Goal: Information Seeking & Learning: Check status

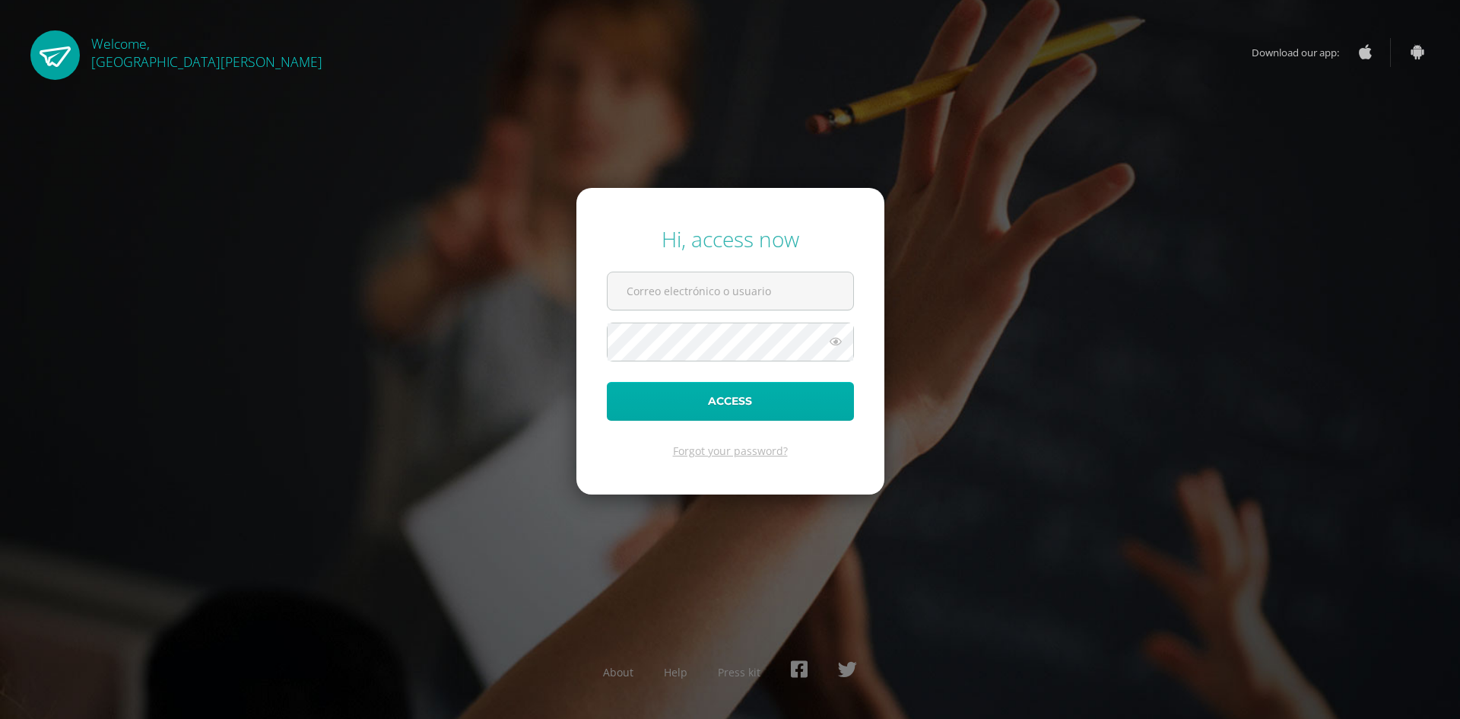
type input "a5502@bilinguesanjuan.edu.gt"
click at [754, 399] on button "Access" at bounding box center [730, 401] width 247 height 39
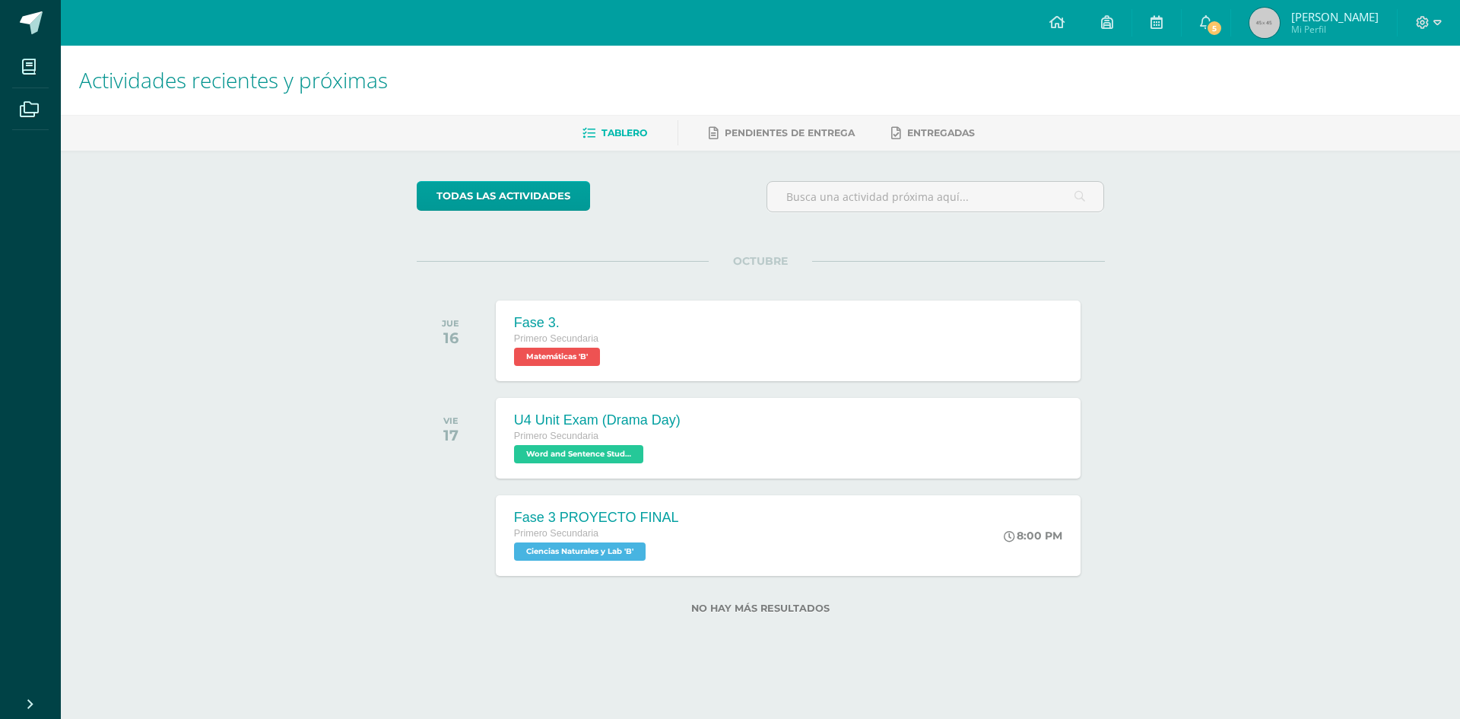
click at [1345, 29] on span "Mi Perfil" at bounding box center [1334, 29] width 87 height 13
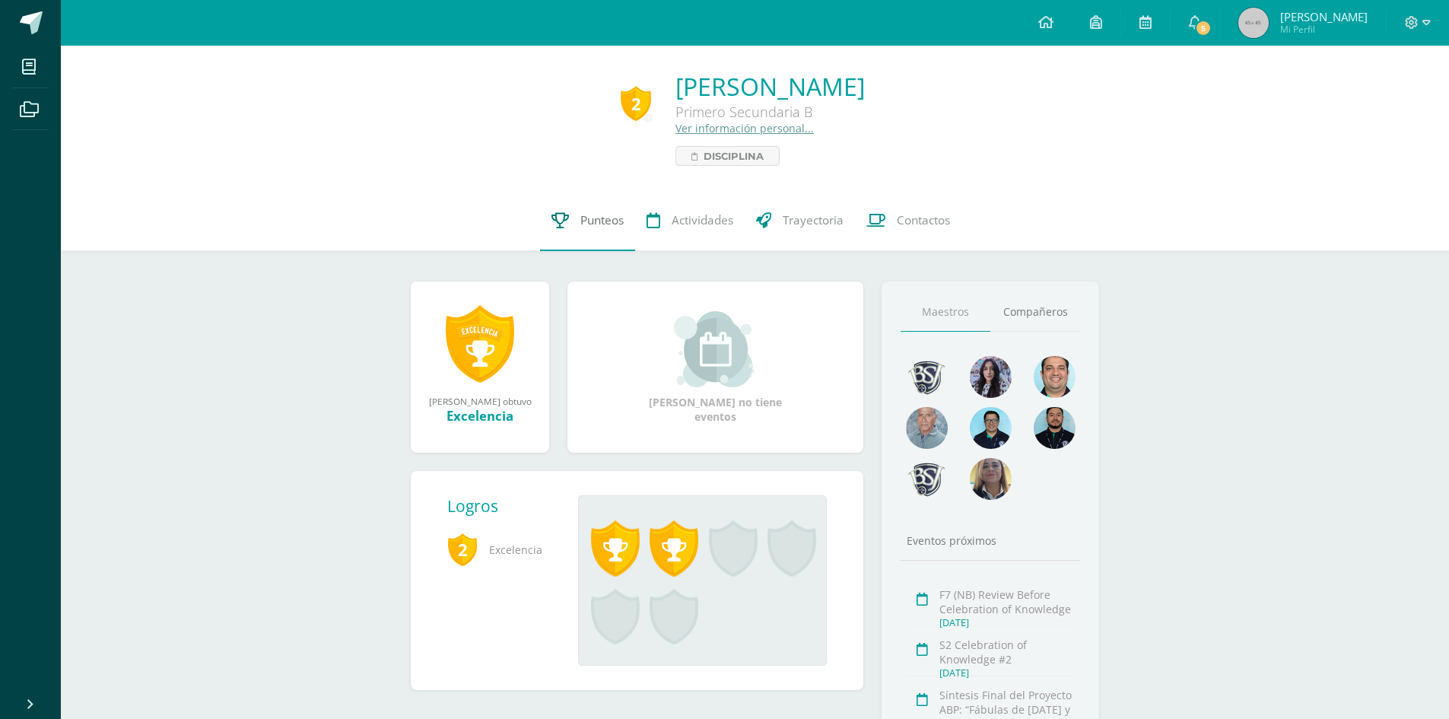
click at [580, 221] on span "Punteos" at bounding box center [601, 220] width 43 height 16
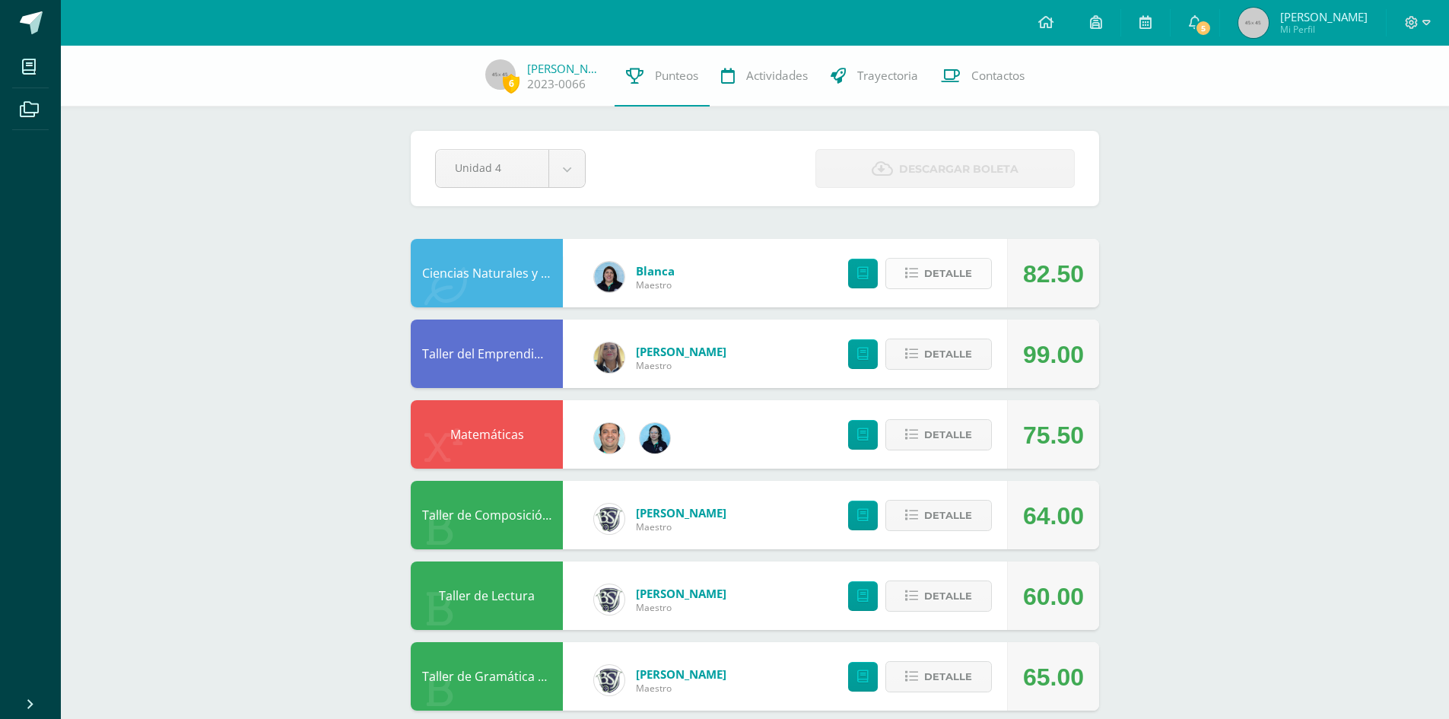
click at [959, 286] on span "Detalle" at bounding box center [948, 273] width 48 height 28
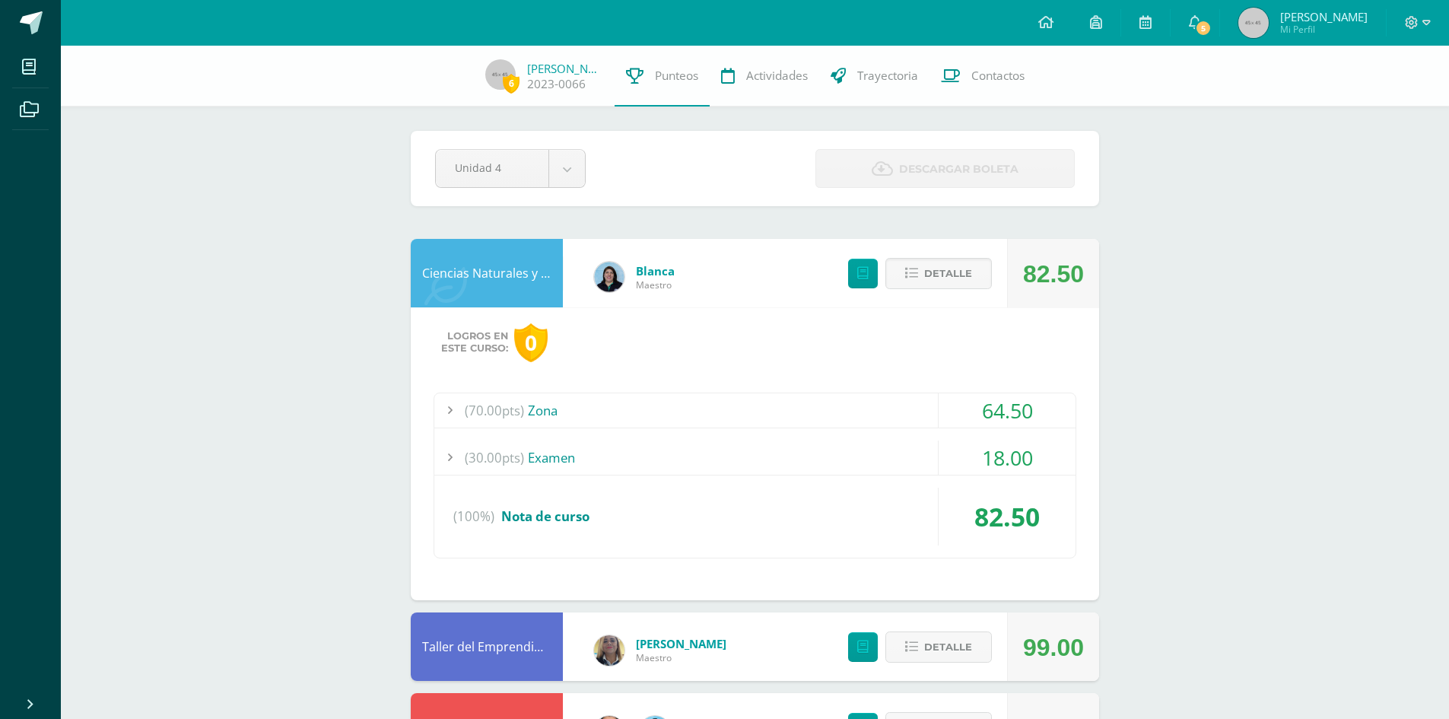
click at [646, 453] on div "(30.00pts) Examen" at bounding box center [754, 457] width 641 height 34
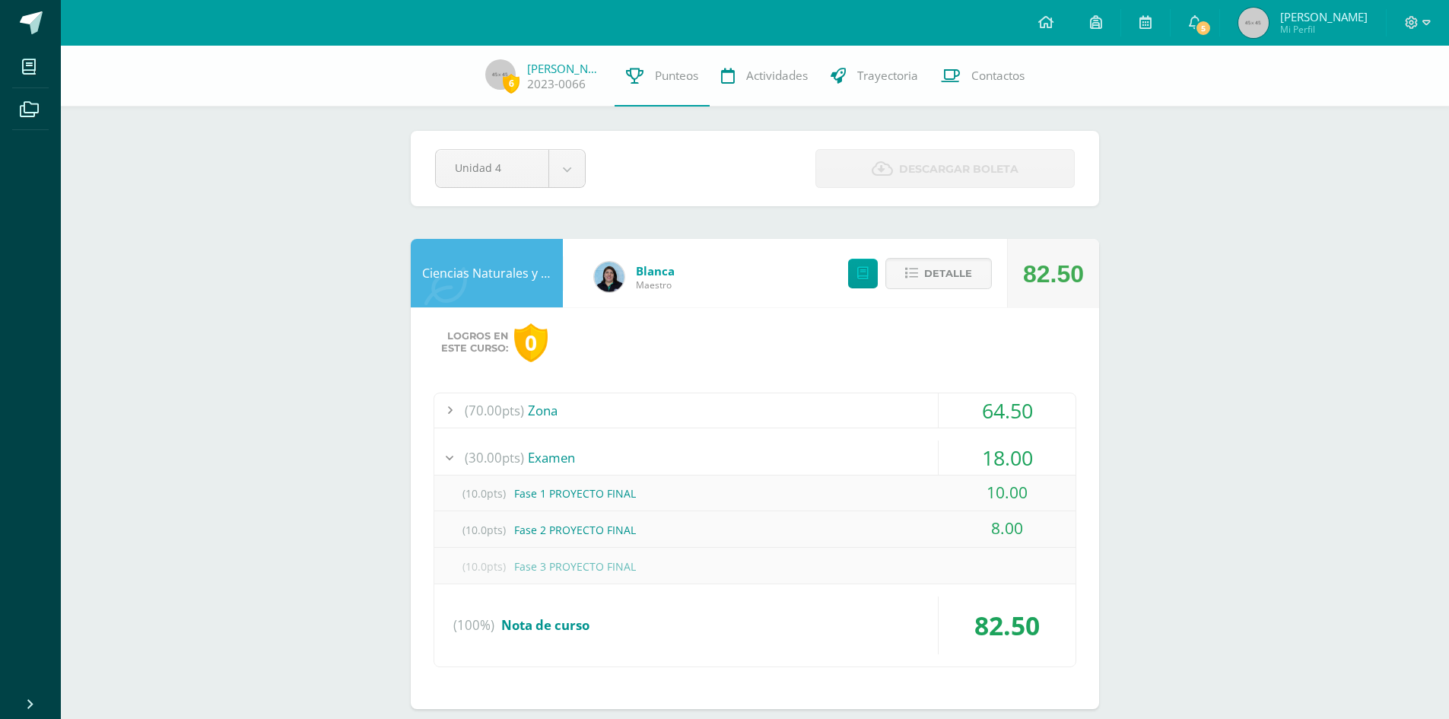
click at [646, 453] on div "(30.00pts) Examen" at bounding box center [754, 457] width 641 height 34
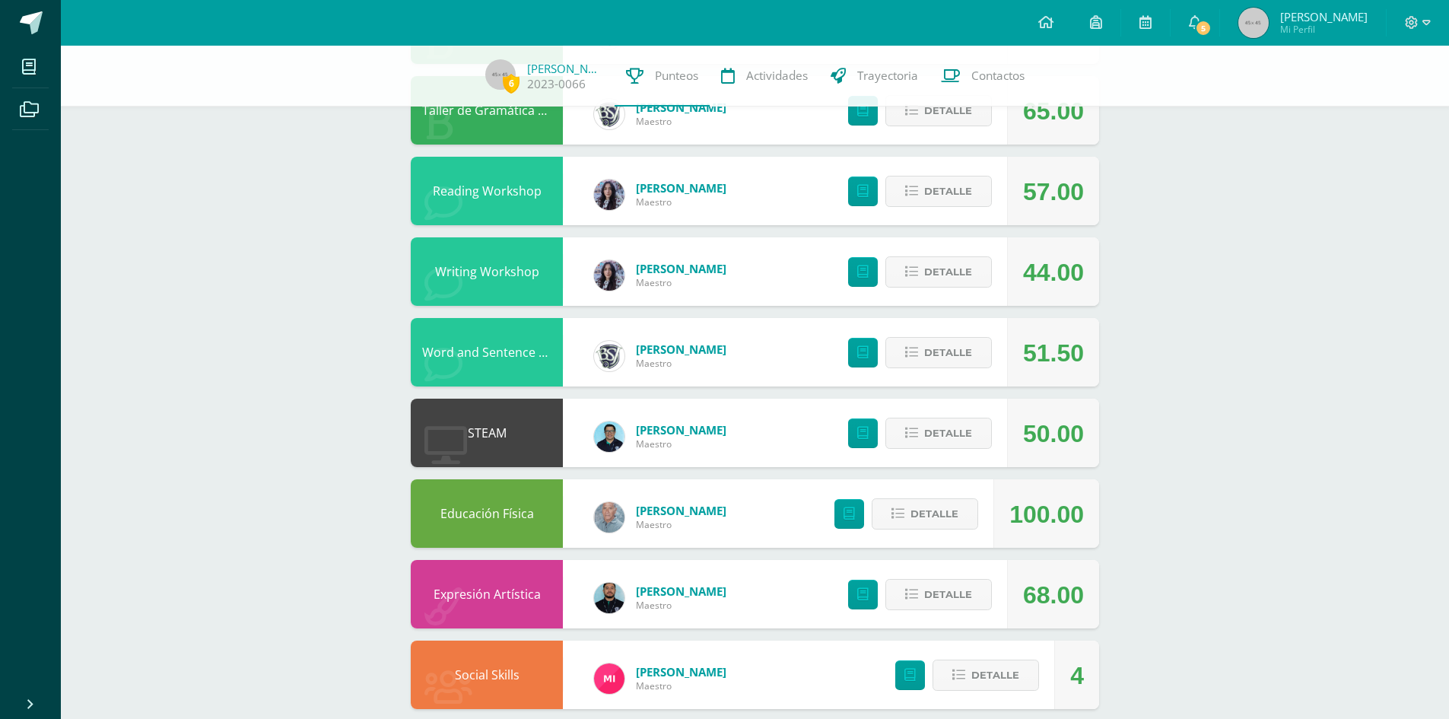
scroll to position [960, 0]
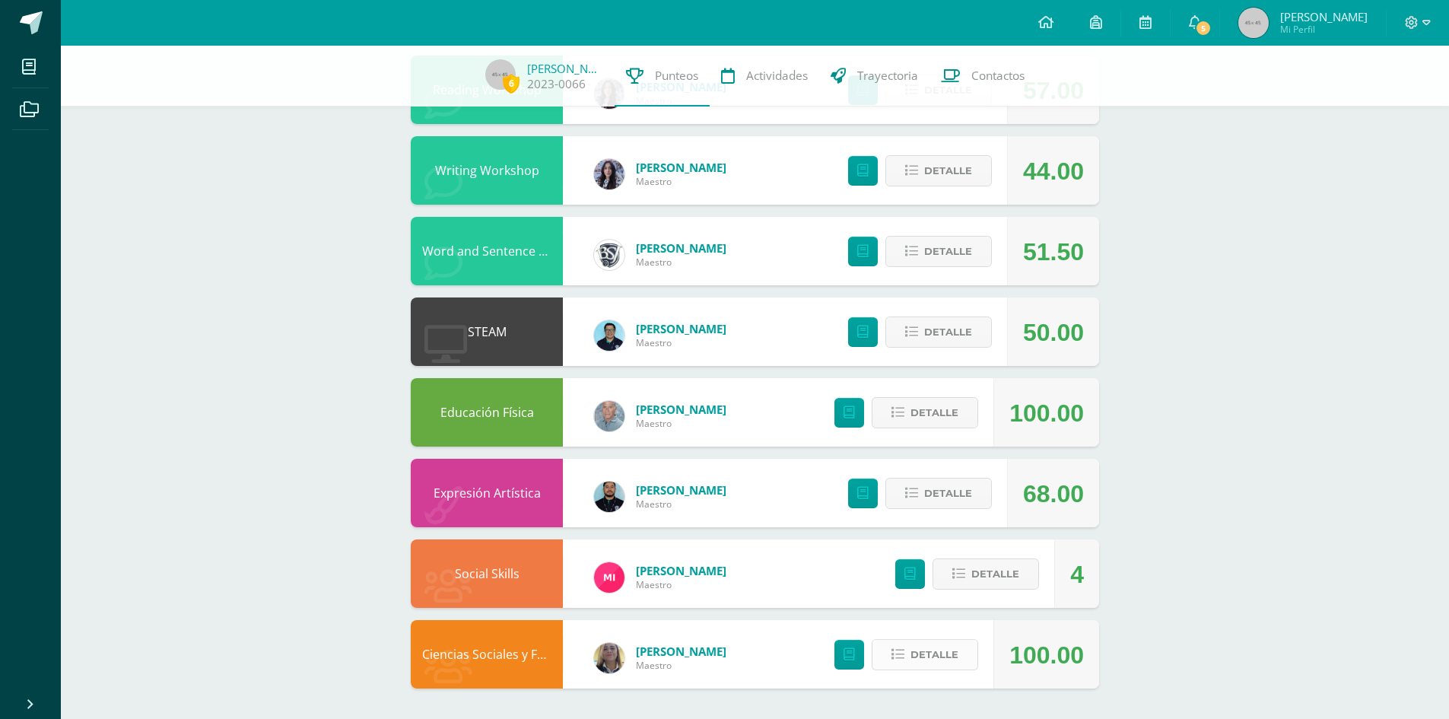
click at [926, 659] on span "Detalle" at bounding box center [934, 654] width 48 height 28
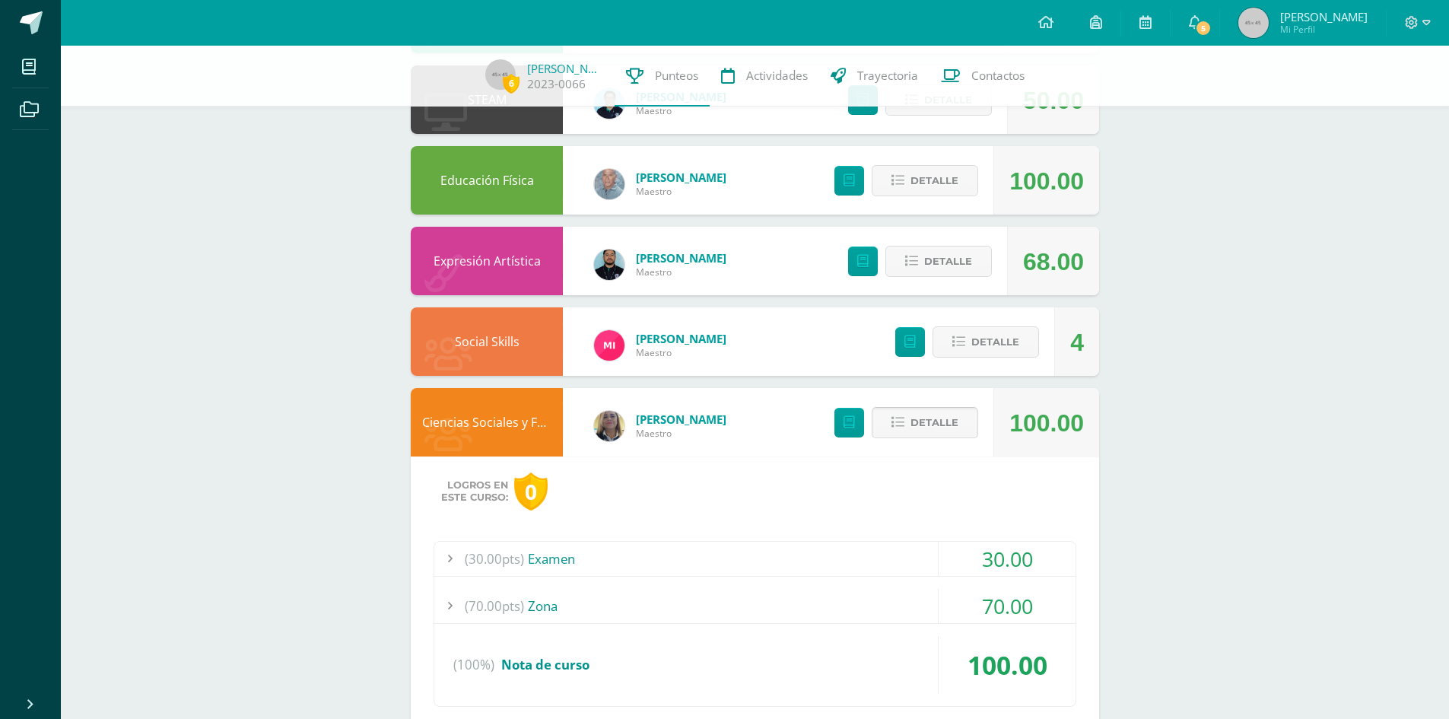
scroll to position [1253, 0]
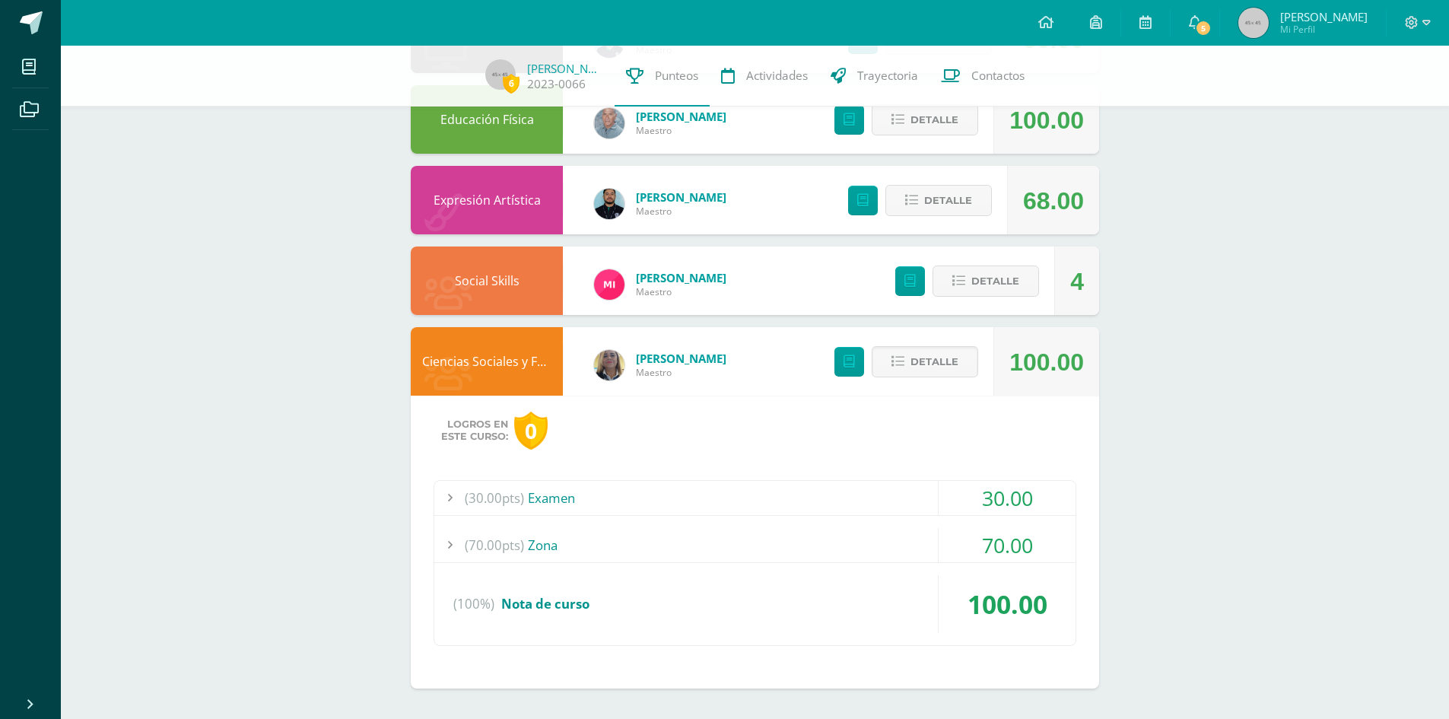
click at [647, 542] on div "(70.00pts) Zona" at bounding box center [754, 545] width 641 height 34
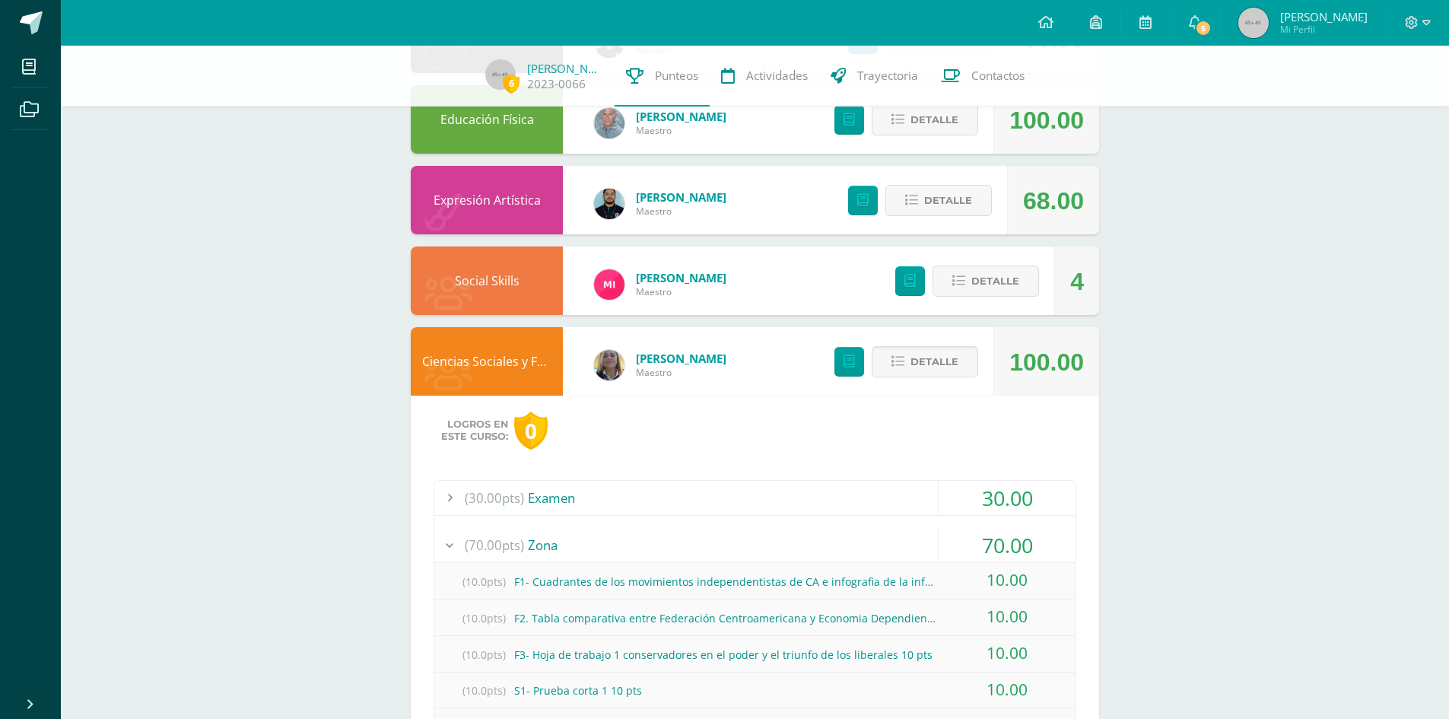
click at [665, 495] on div "(30.00pts) Examen" at bounding box center [754, 498] width 641 height 34
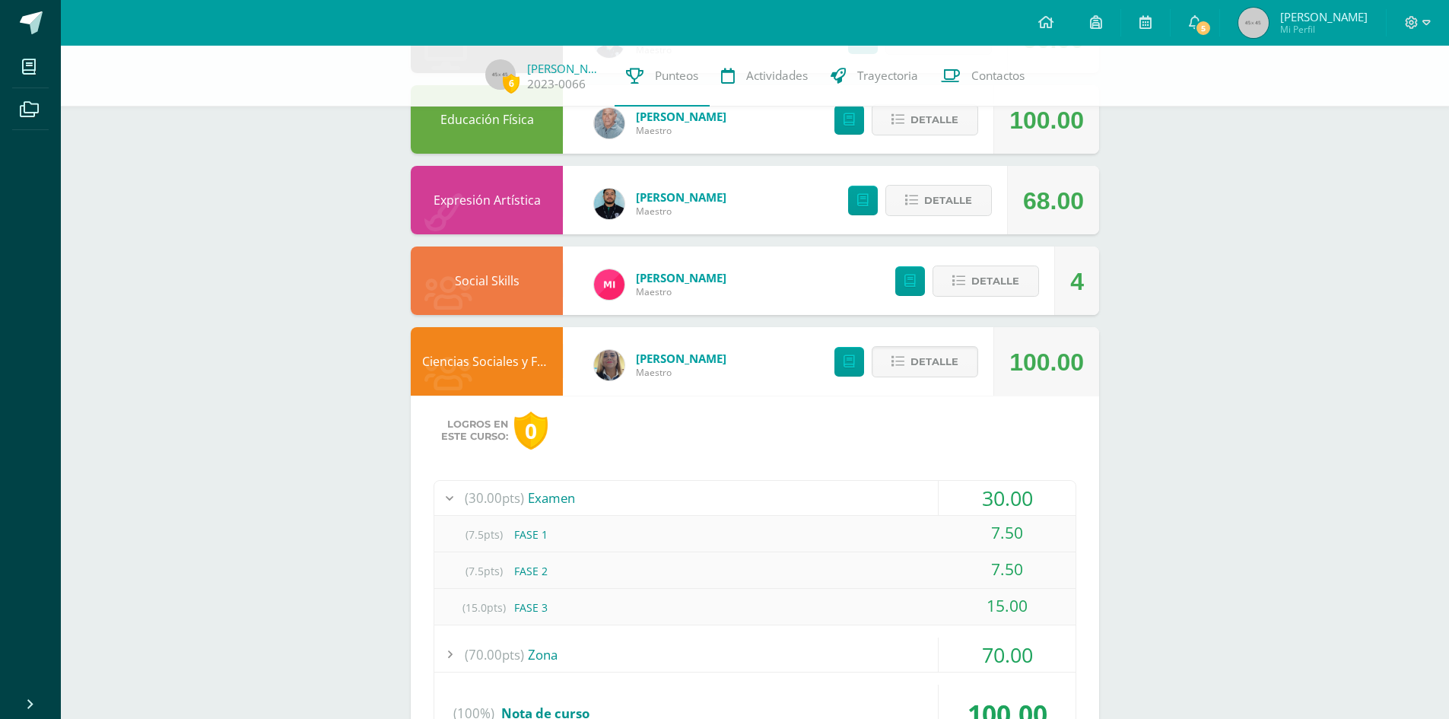
click at [665, 495] on div "(30.00pts) Examen" at bounding box center [754, 498] width 641 height 34
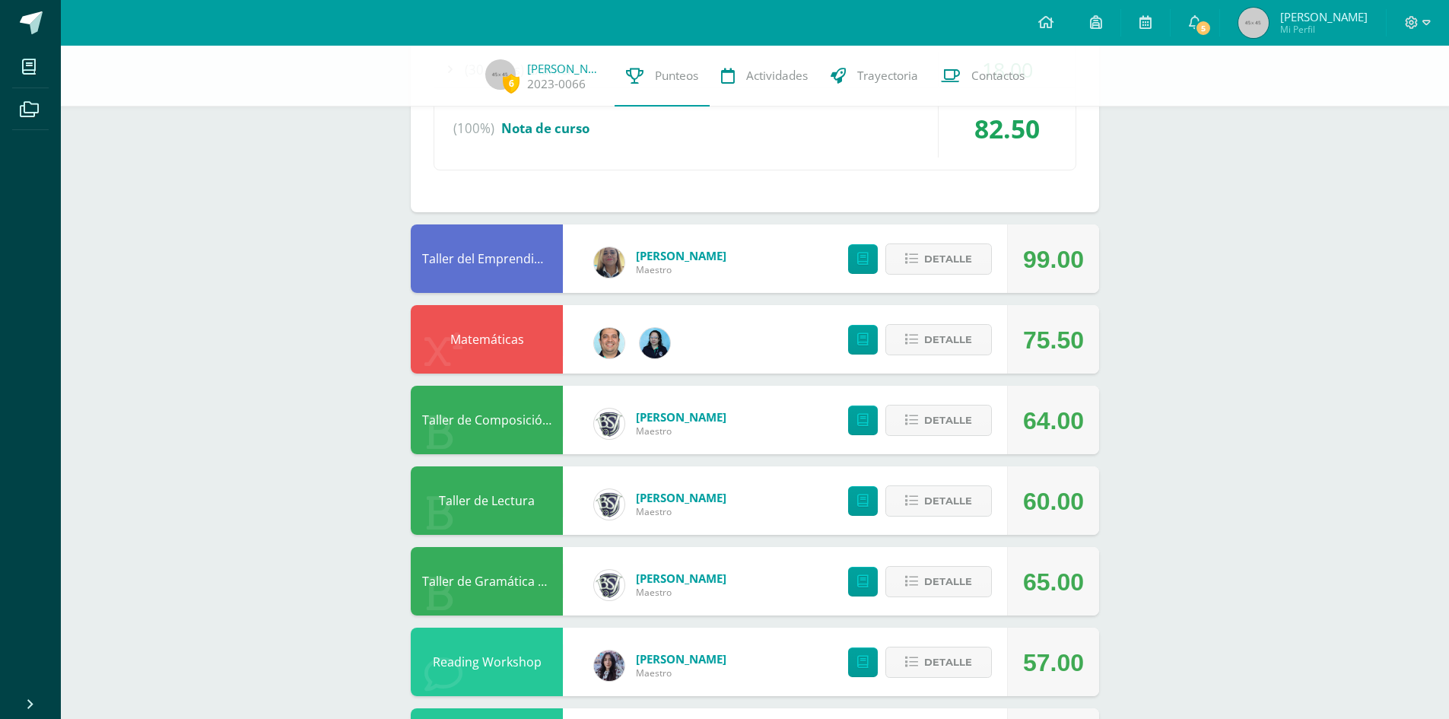
scroll to position [392, 0]
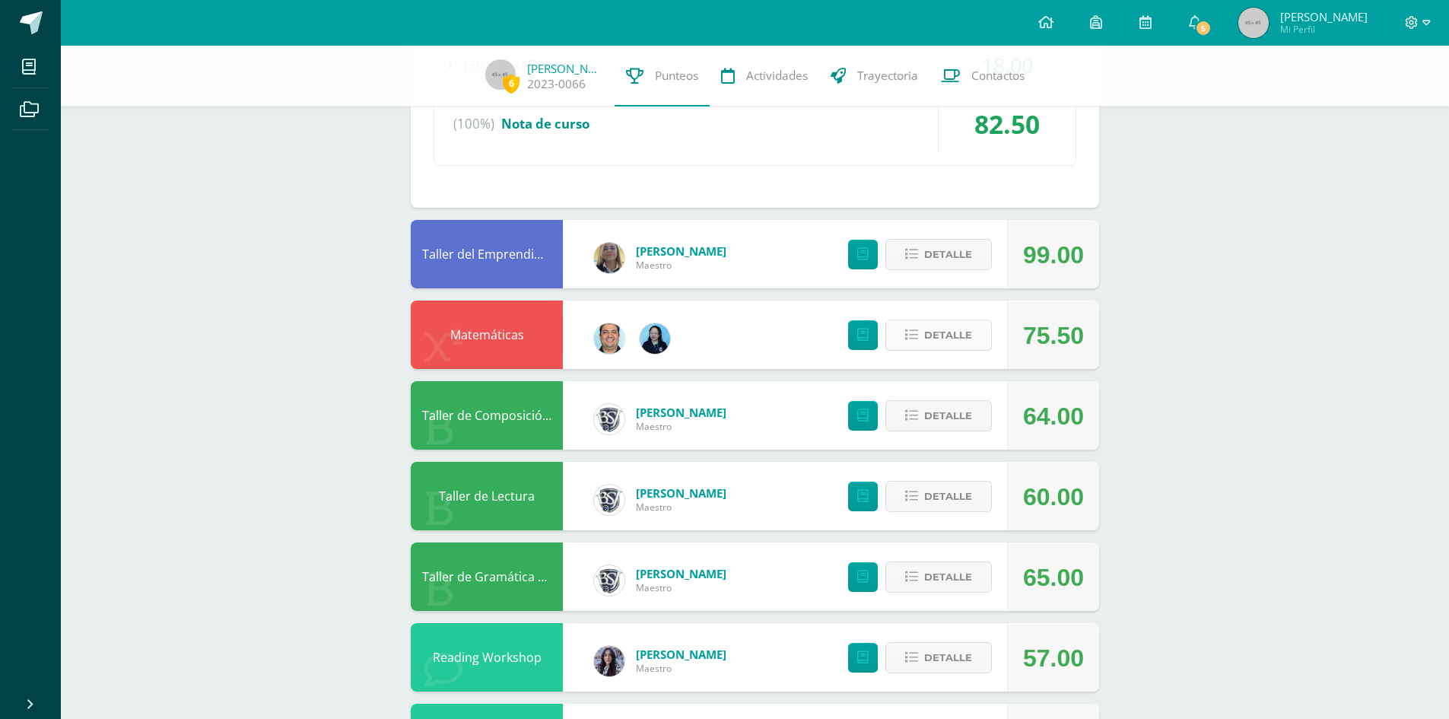
click at [960, 336] on span "Detalle" at bounding box center [948, 335] width 48 height 28
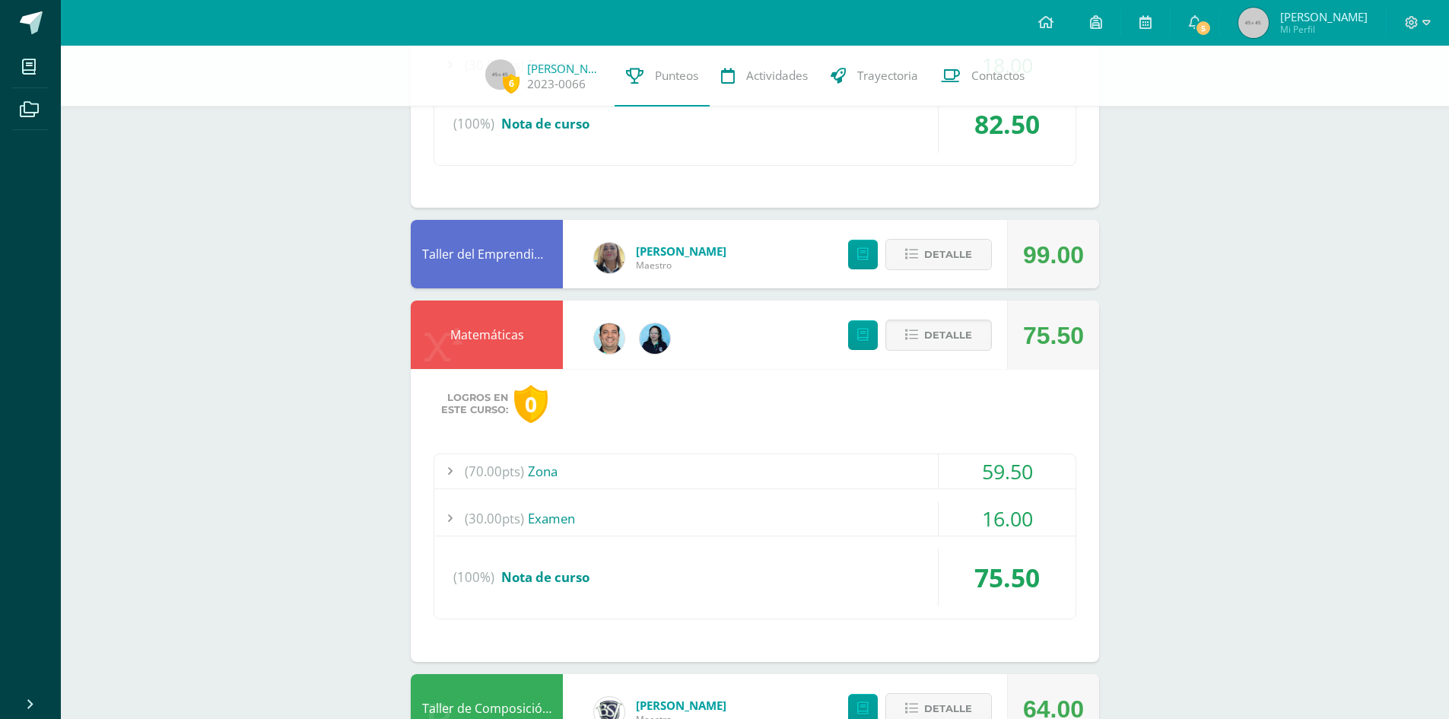
click at [777, 527] on div "(30.00pts) Examen" at bounding box center [754, 518] width 641 height 34
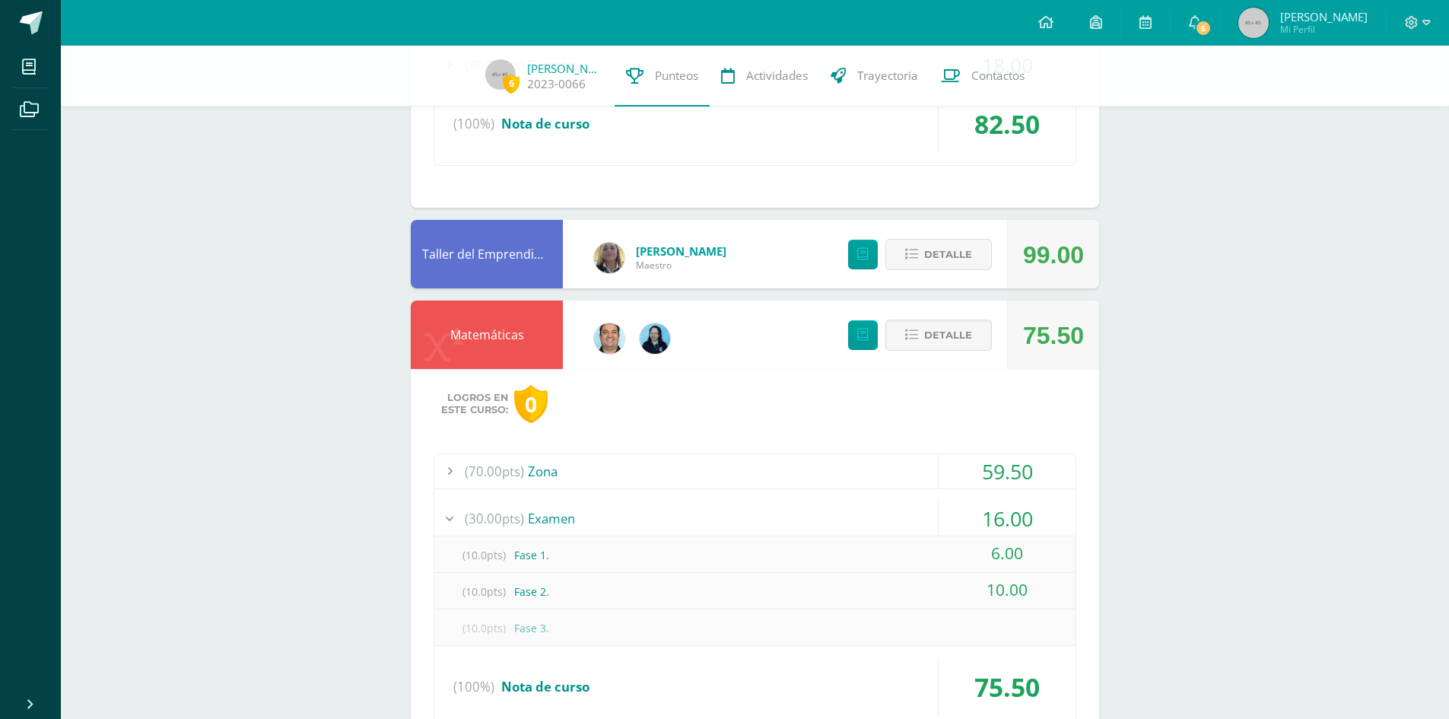
click at [777, 525] on div "(30.00pts) Examen" at bounding box center [754, 518] width 641 height 34
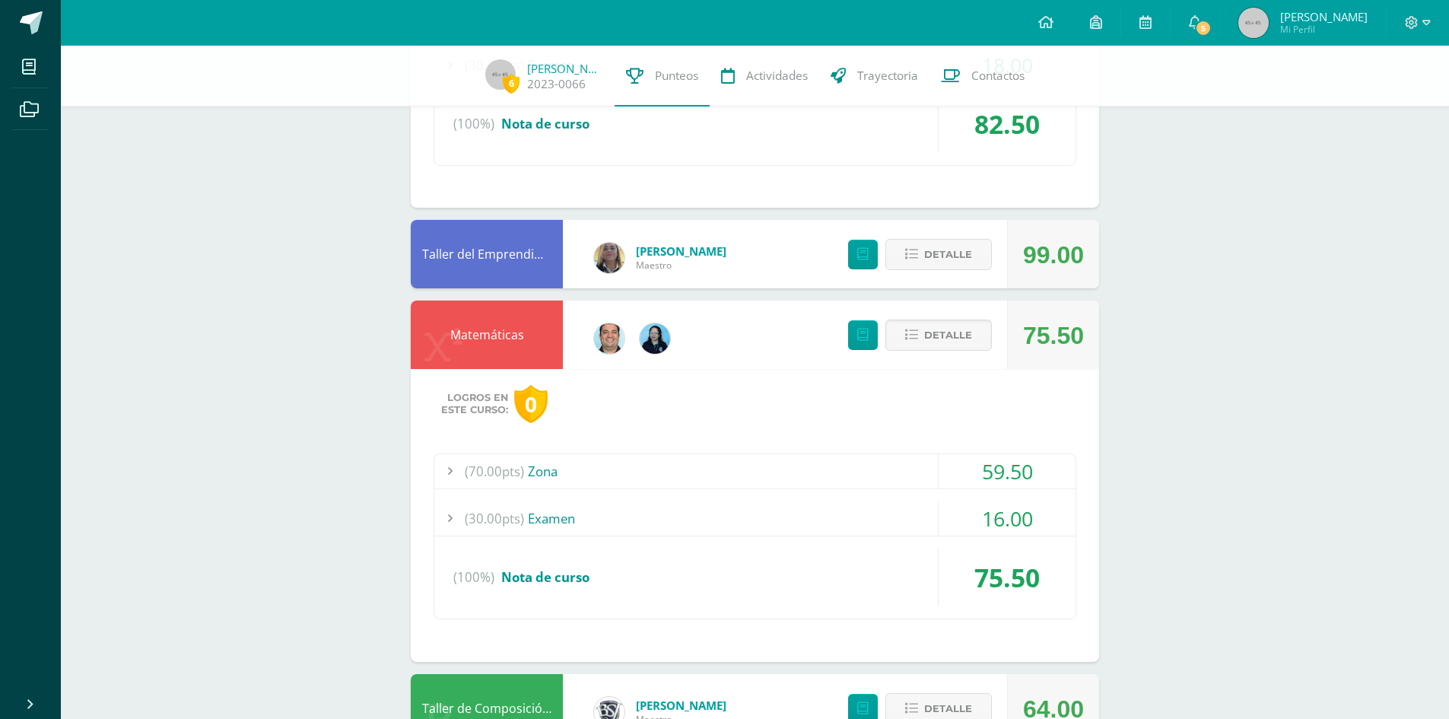
click at [801, 462] on div "(70.00pts) Zona" at bounding box center [754, 471] width 641 height 34
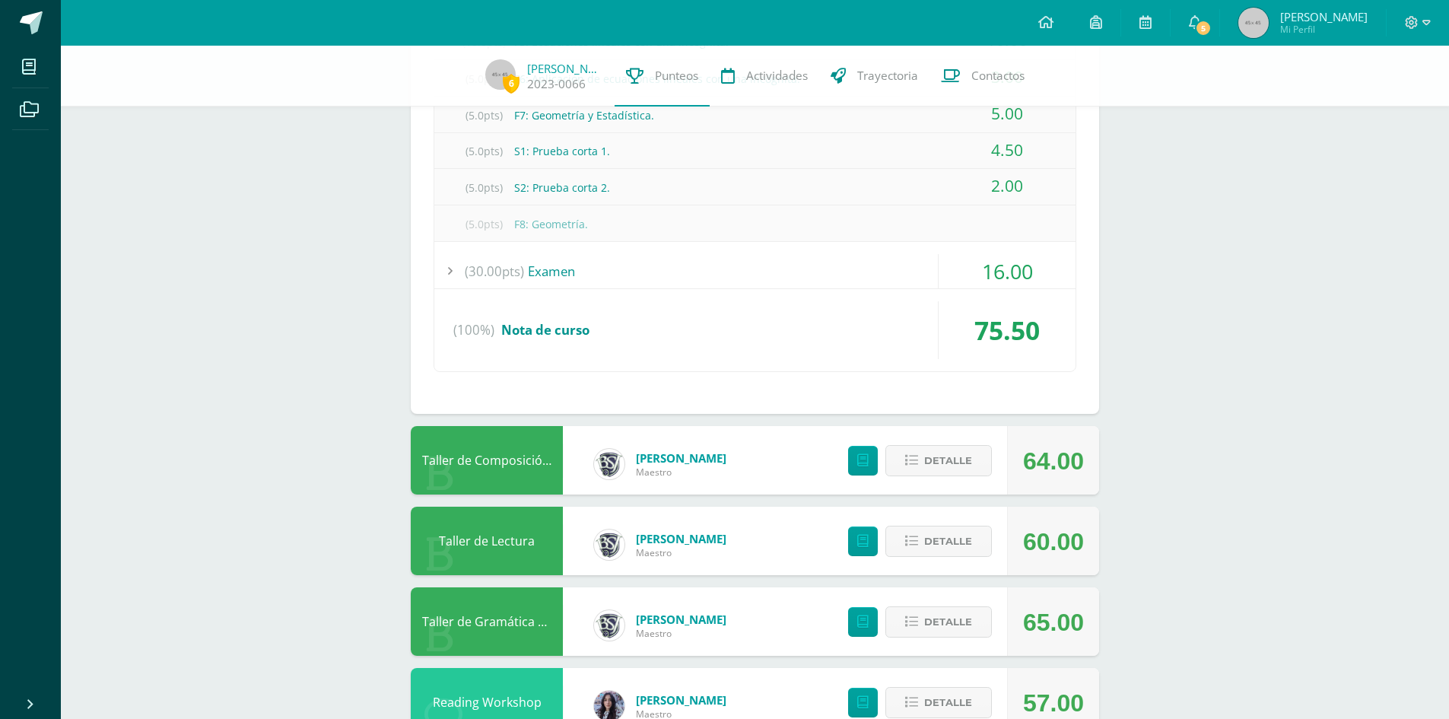
scroll to position [1004, 0]
